Goal: Information Seeking & Learning: Check status

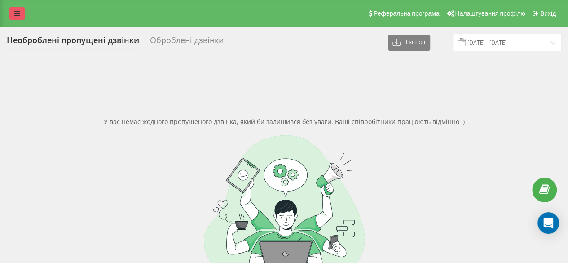
click at [13, 10] on link at bounding box center [17, 13] width 16 height 13
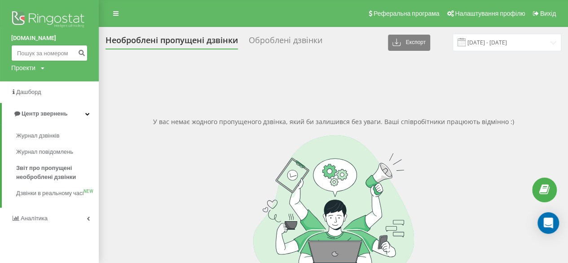
click at [36, 59] on input at bounding box center [49, 53] width 76 height 16
paste input "0950201561"
type input "0950201561"
click at [81, 54] on icon "submit" at bounding box center [82, 51] width 8 height 5
